Goal: Information Seeking & Learning: Learn about a topic

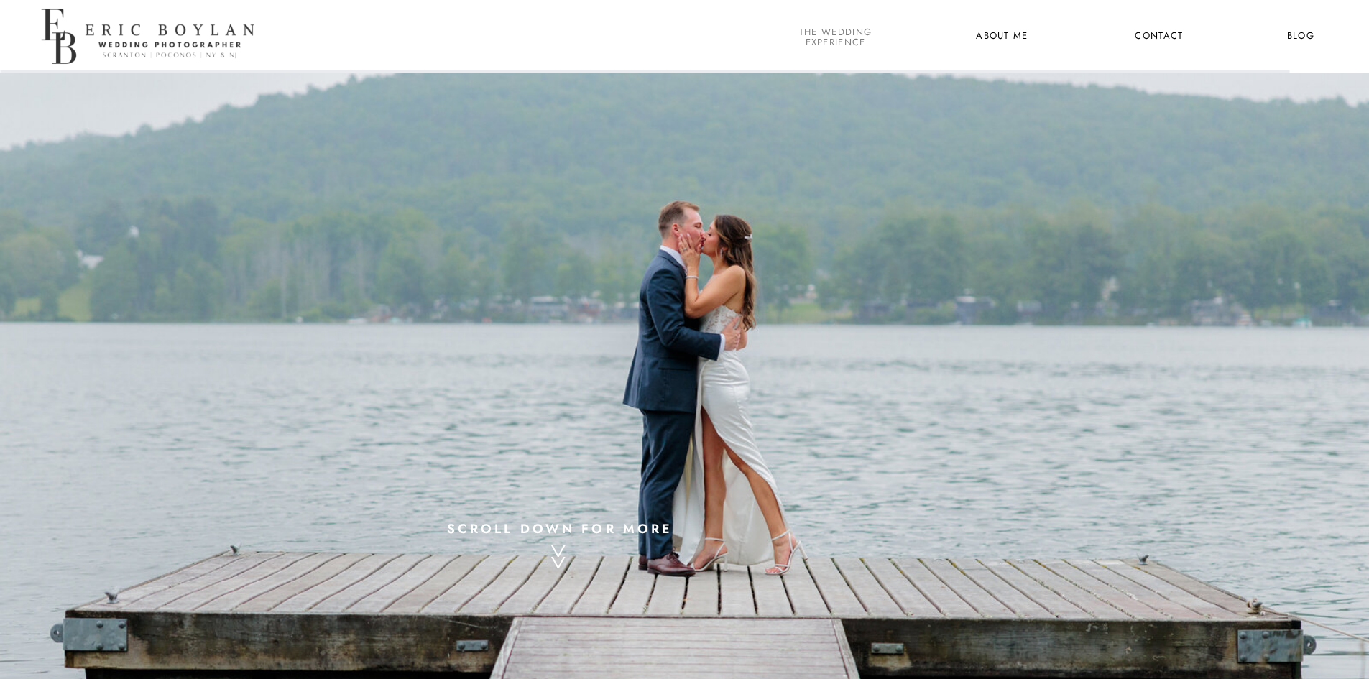
click at [850, 43] on nav "the wedding experience" at bounding box center [835, 36] width 78 height 19
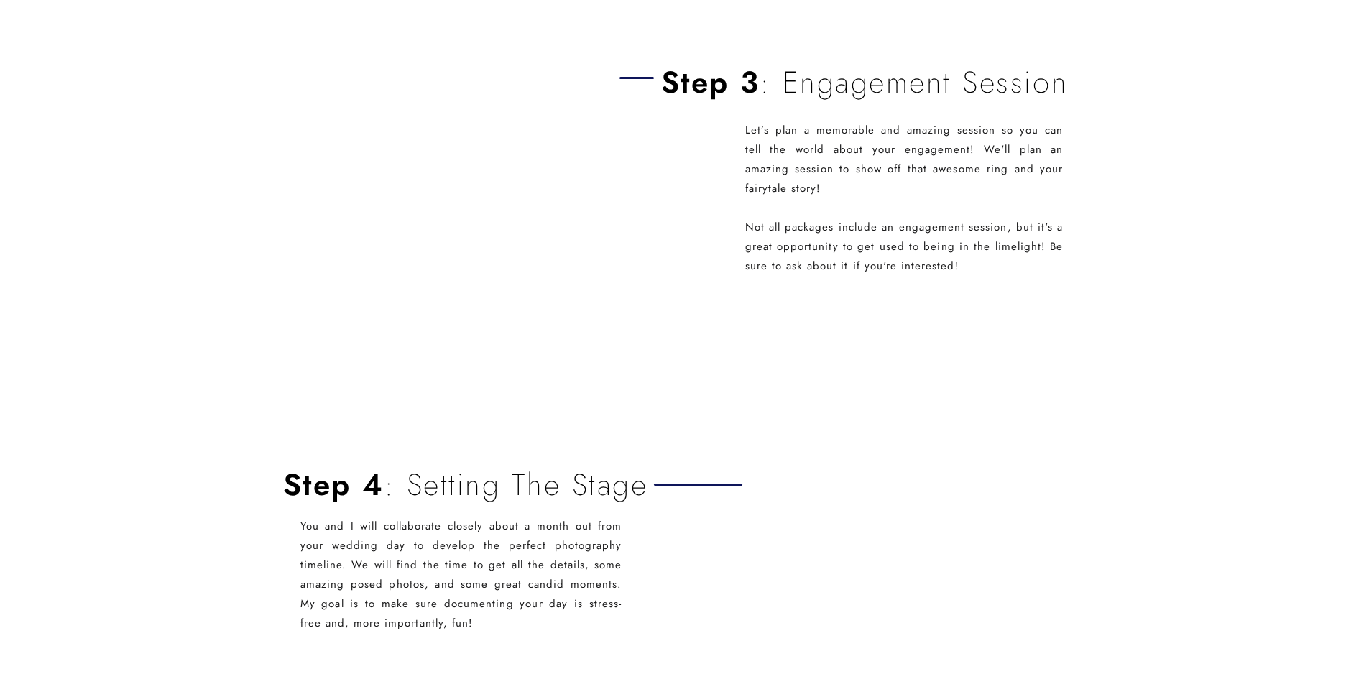
scroll to position [2084, 0]
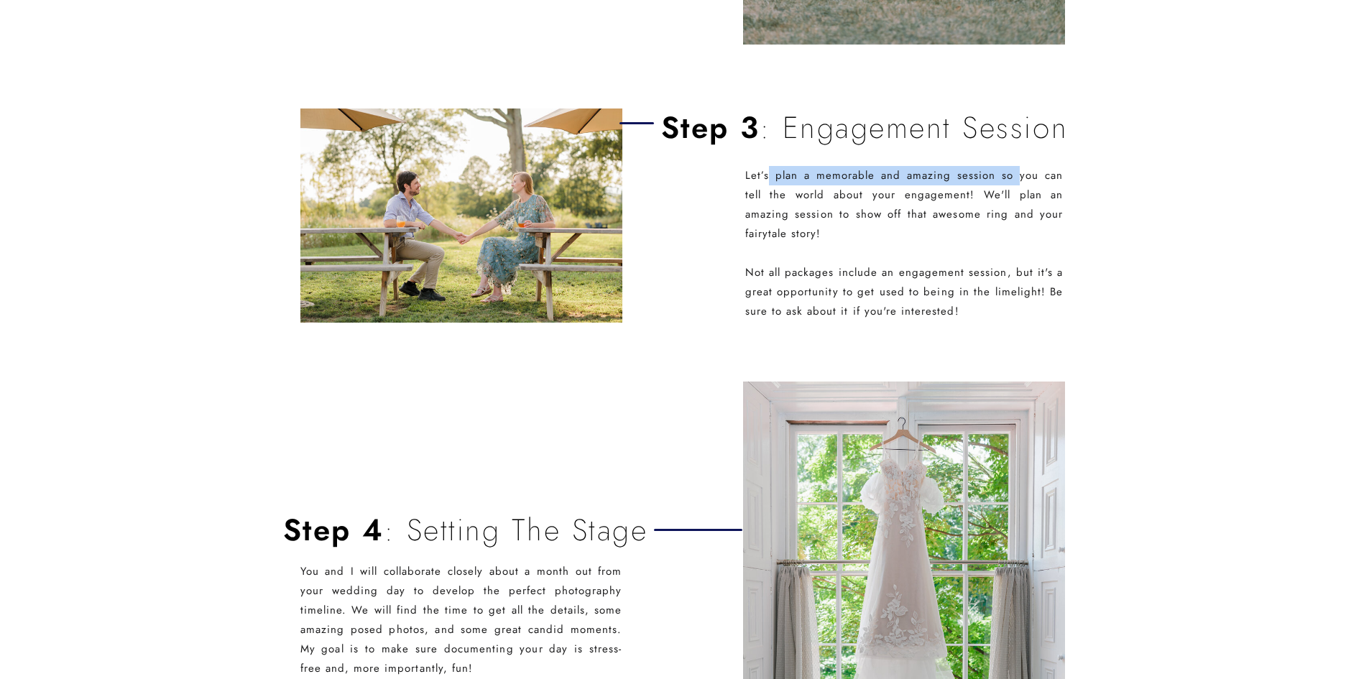
drag, startPoint x: 767, startPoint y: 167, endPoint x: 1002, endPoint y: 180, distance: 235.4
click at [1002, 180] on p "Let’s plan a memorable and amazing session so you can tell the world about your…" at bounding box center [904, 243] width 318 height 155
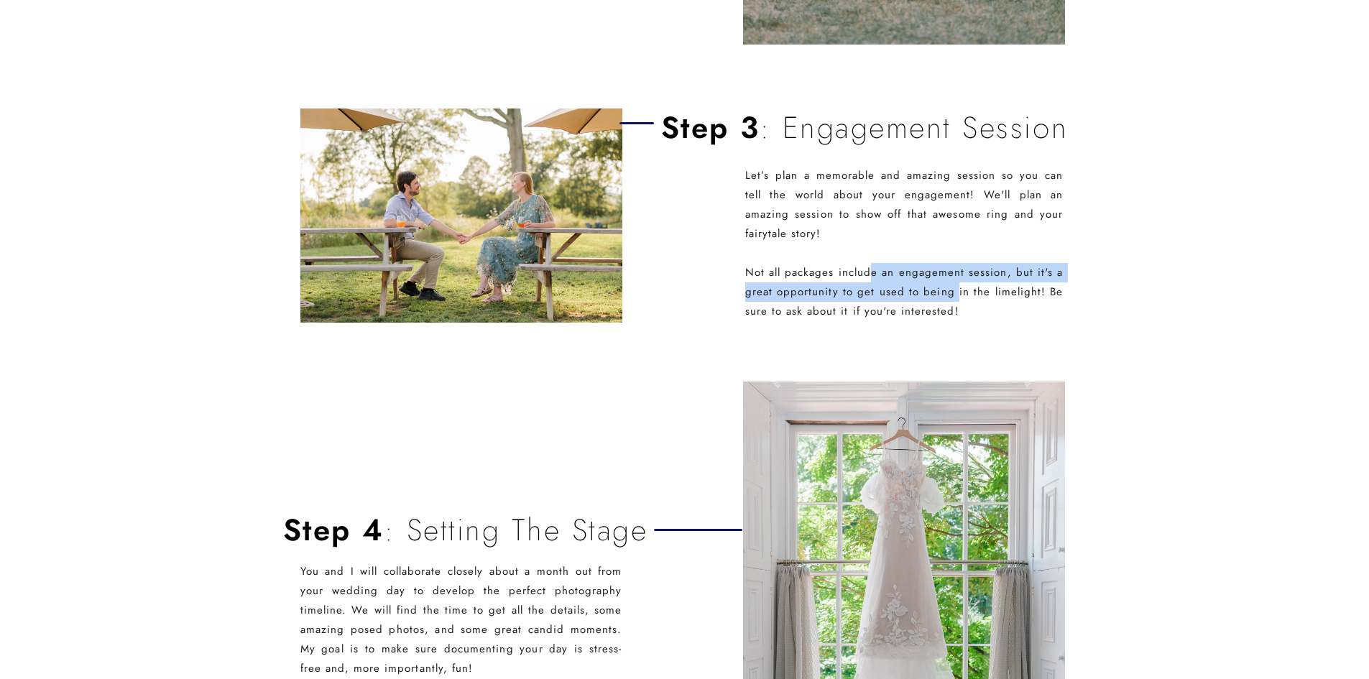
drag, startPoint x: 869, startPoint y: 281, endPoint x: 959, endPoint y: 294, distance: 91.5
click at [959, 294] on p "Let’s plan a memorable and amazing session so you can tell the world about your…" at bounding box center [904, 243] width 318 height 155
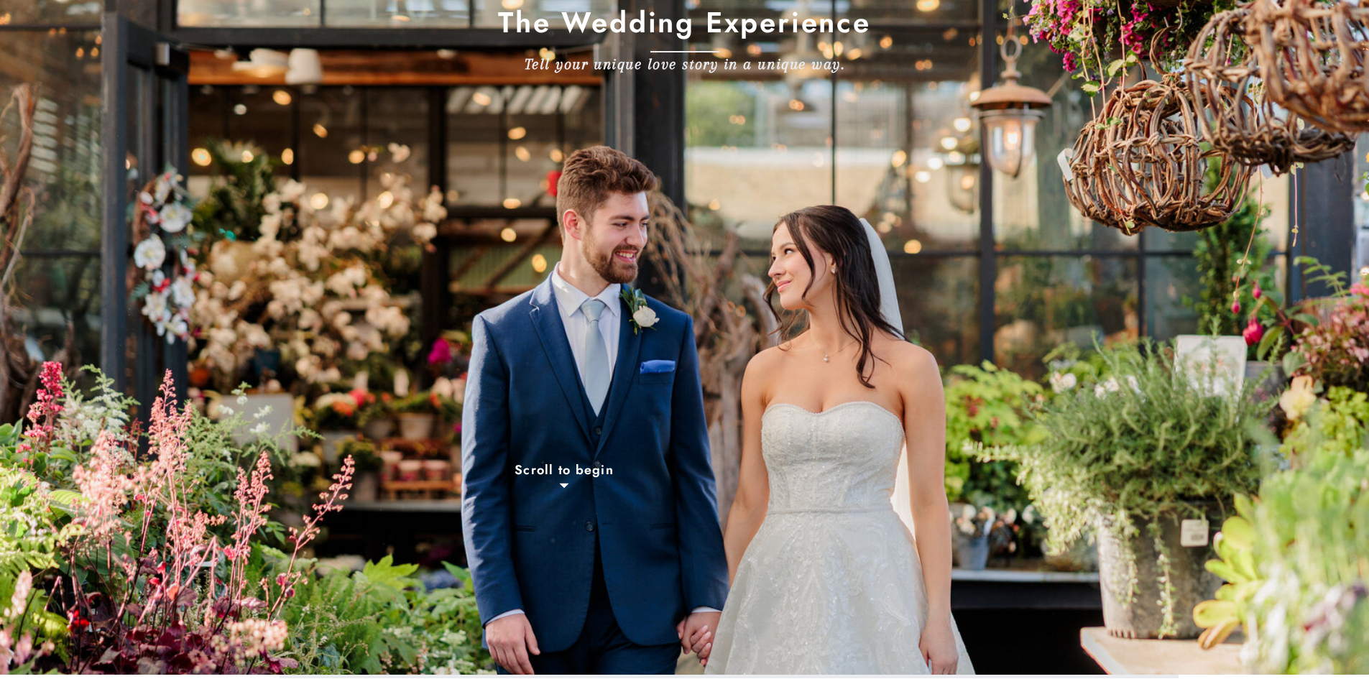
scroll to position [0, 0]
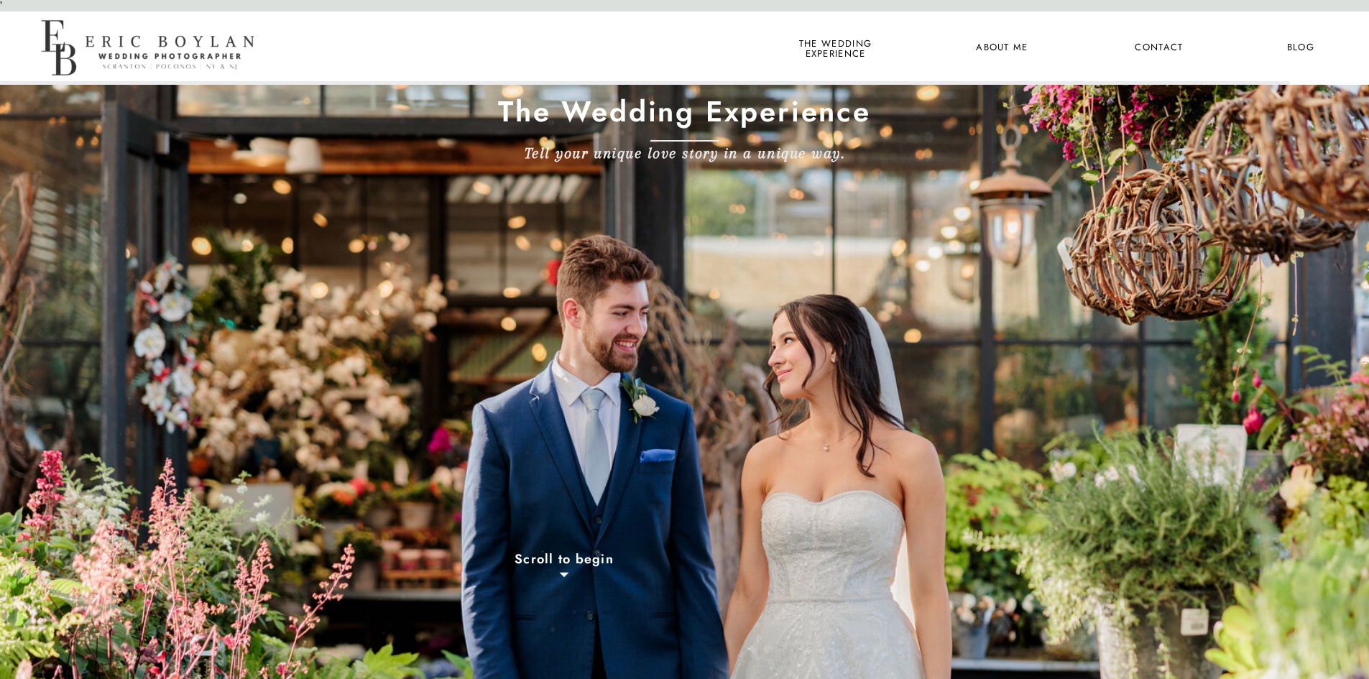
click at [849, 47] on nav "the wedding experience" at bounding box center [835, 48] width 78 height 19
click at [993, 50] on nav "About Me" at bounding box center [1002, 48] width 70 height 19
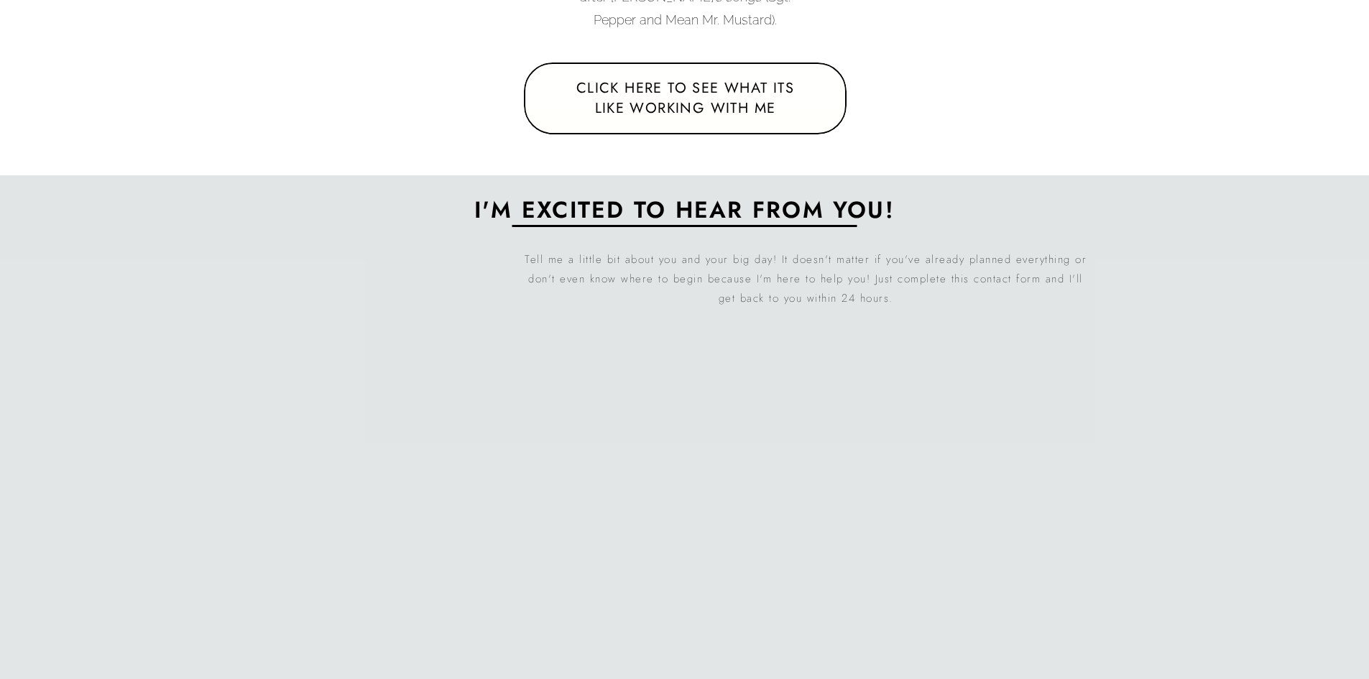
scroll to position [3208, 0]
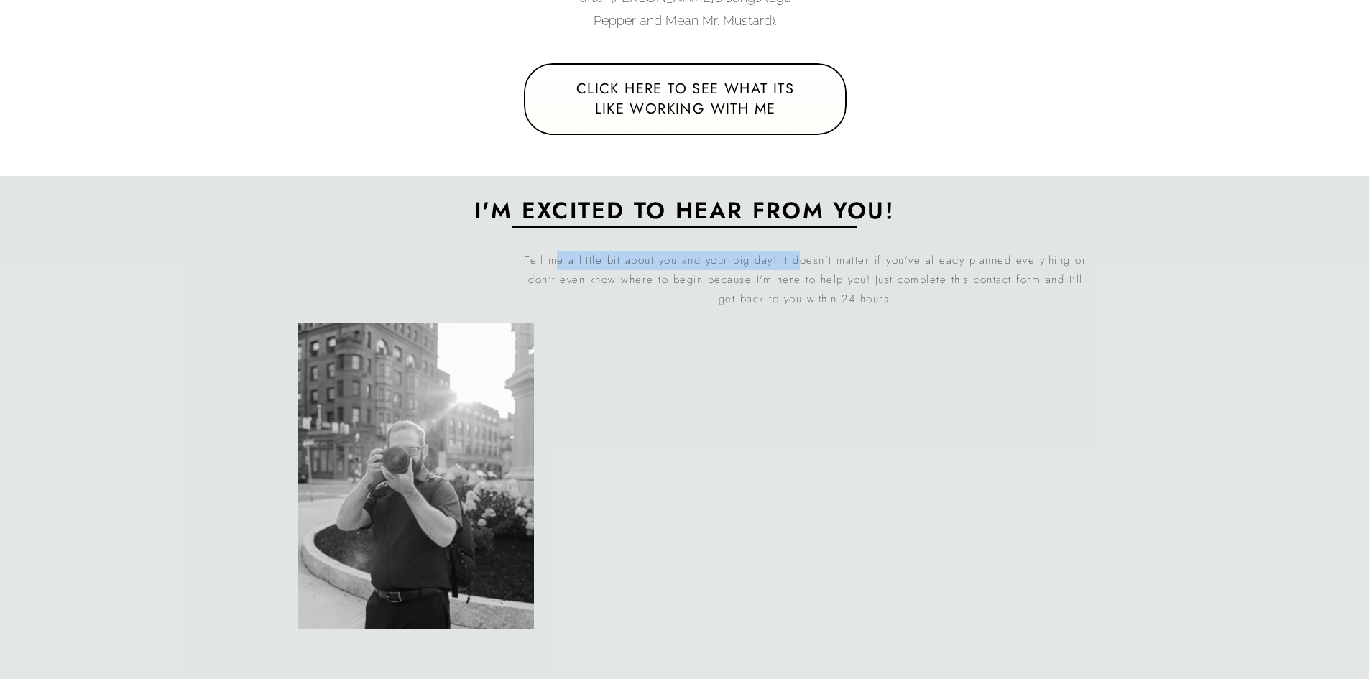
drag, startPoint x: 604, startPoint y: 258, endPoint x: 797, endPoint y: 259, distance: 193.3
click at [797, 259] on p "Tell me a little bit about you and your big day! It doesn't matter if you've al…" at bounding box center [806, 278] width 564 height 55
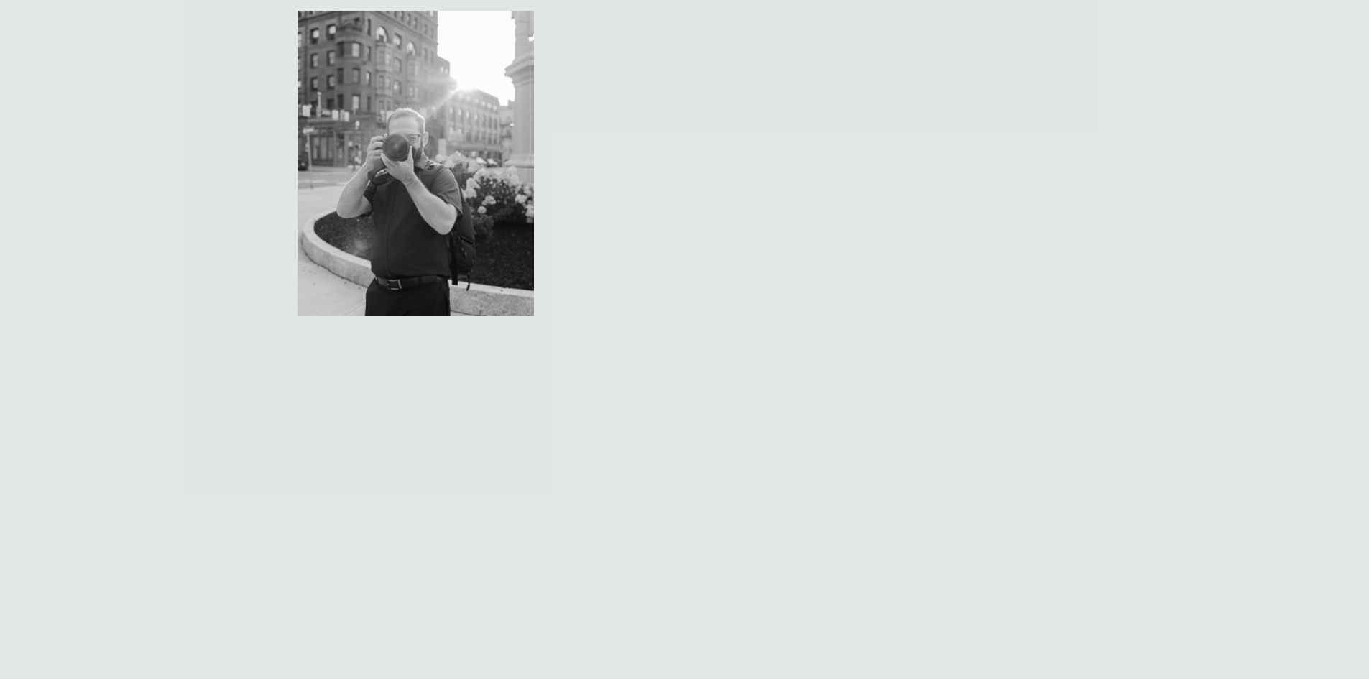
scroll to position [3535, 0]
